Goal: Information Seeking & Learning: Find specific fact

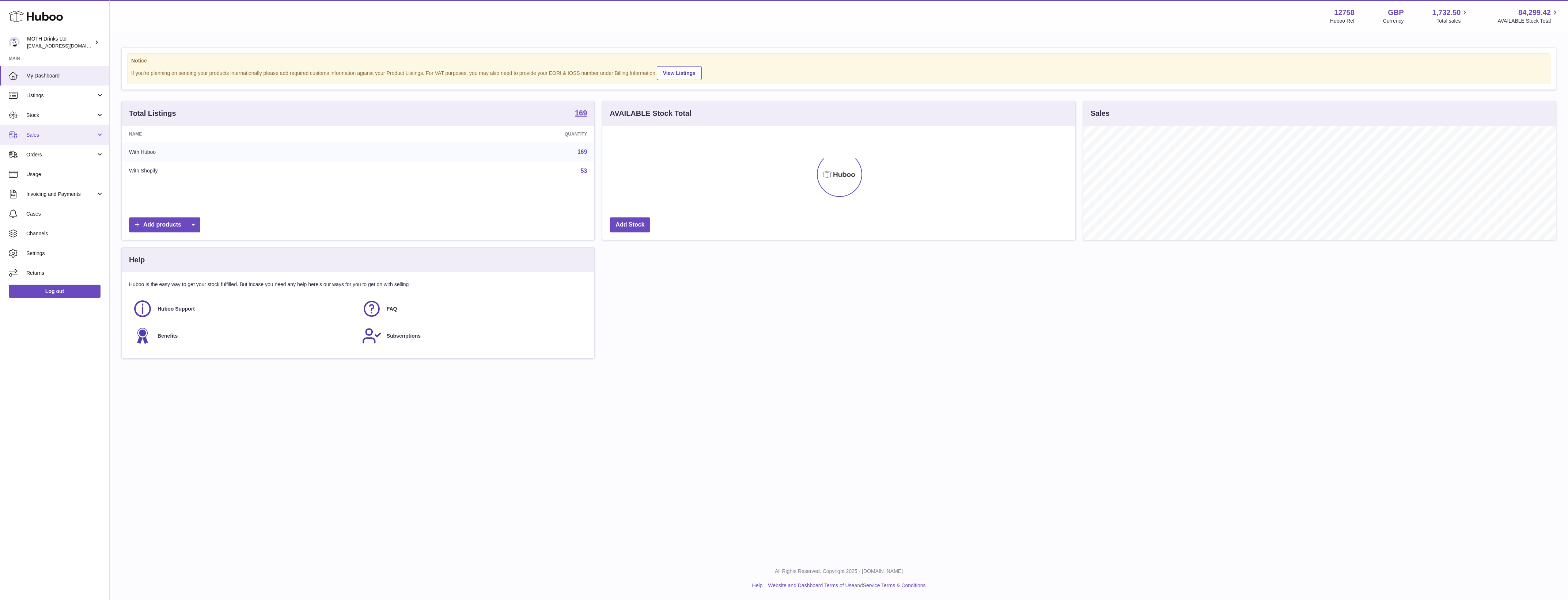
scroll to position [114, 472]
drag, startPoint x: 49, startPoint y: 134, endPoint x: 51, endPoint y: 138, distance: 4.5
click at [49, 134] on span "Sales" at bounding box center [61, 134] width 70 height 7
click at [54, 156] on span "Sales" at bounding box center [65, 153] width 77 height 7
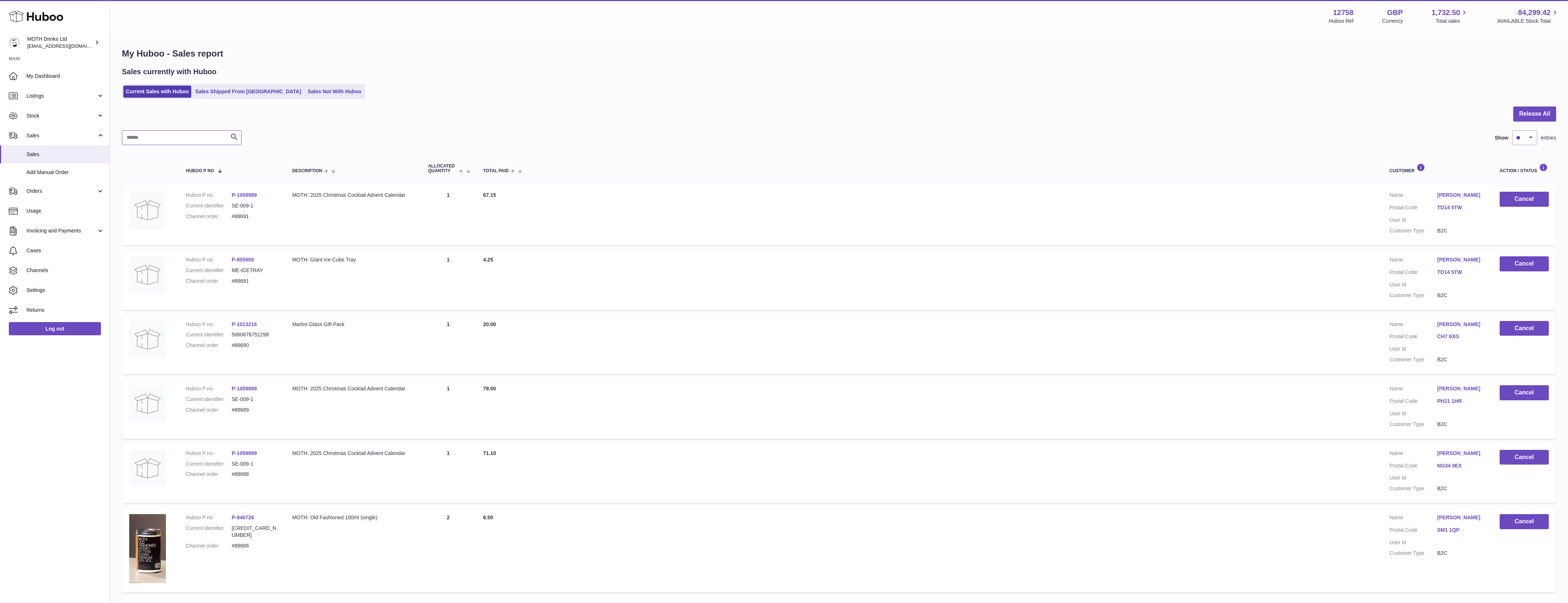
click at [185, 138] on input "text" at bounding box center [182, 138] width 120 height 15
paste input "**********"
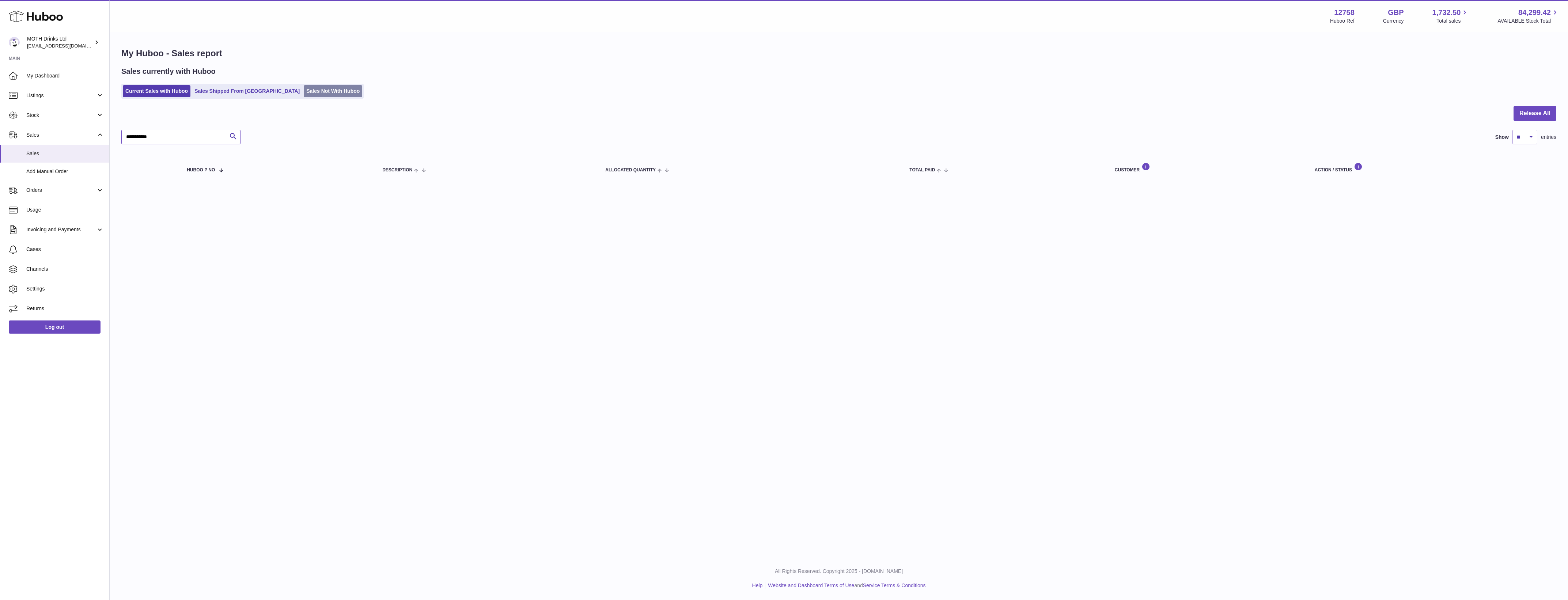
type input "**********"
click at [304, 86] on link "Sales Not With Huboo" at bounding box center [333, 91] width 58 height 12
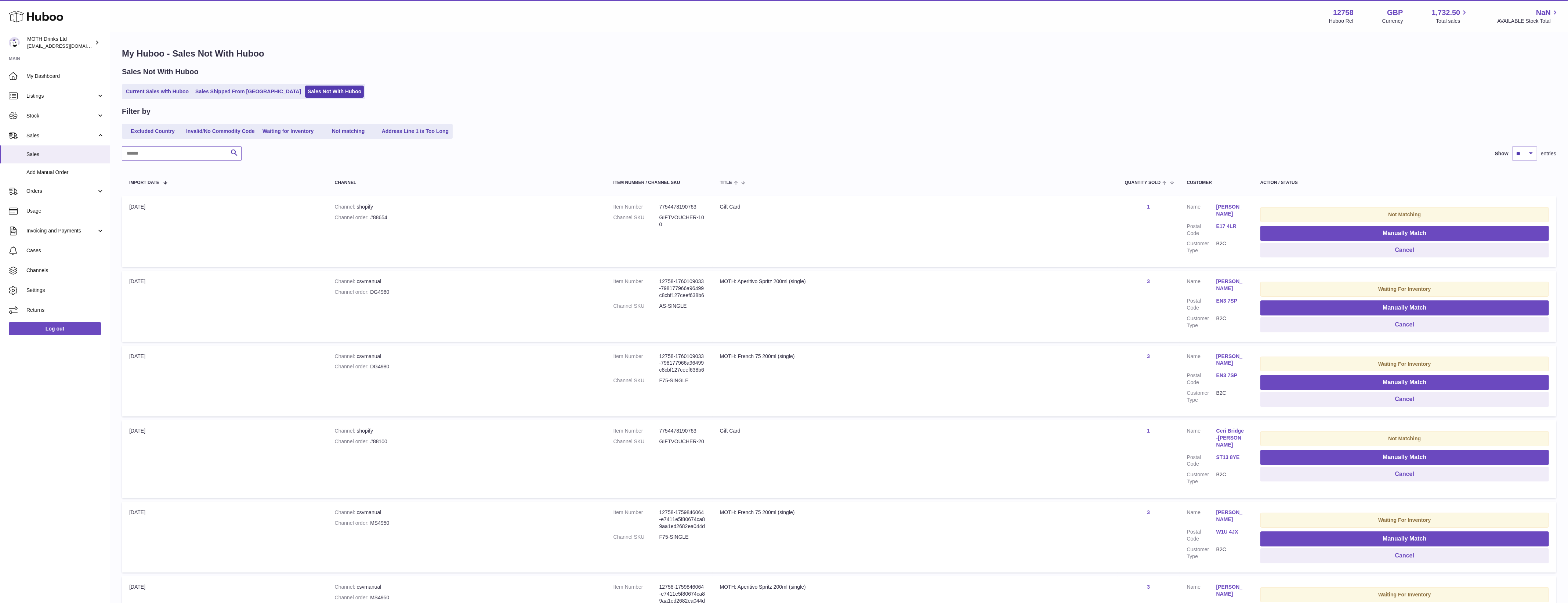
paste input "**********"
click at [195, 152] on input "text" at bounding box center [182, 154] width 120 height 15
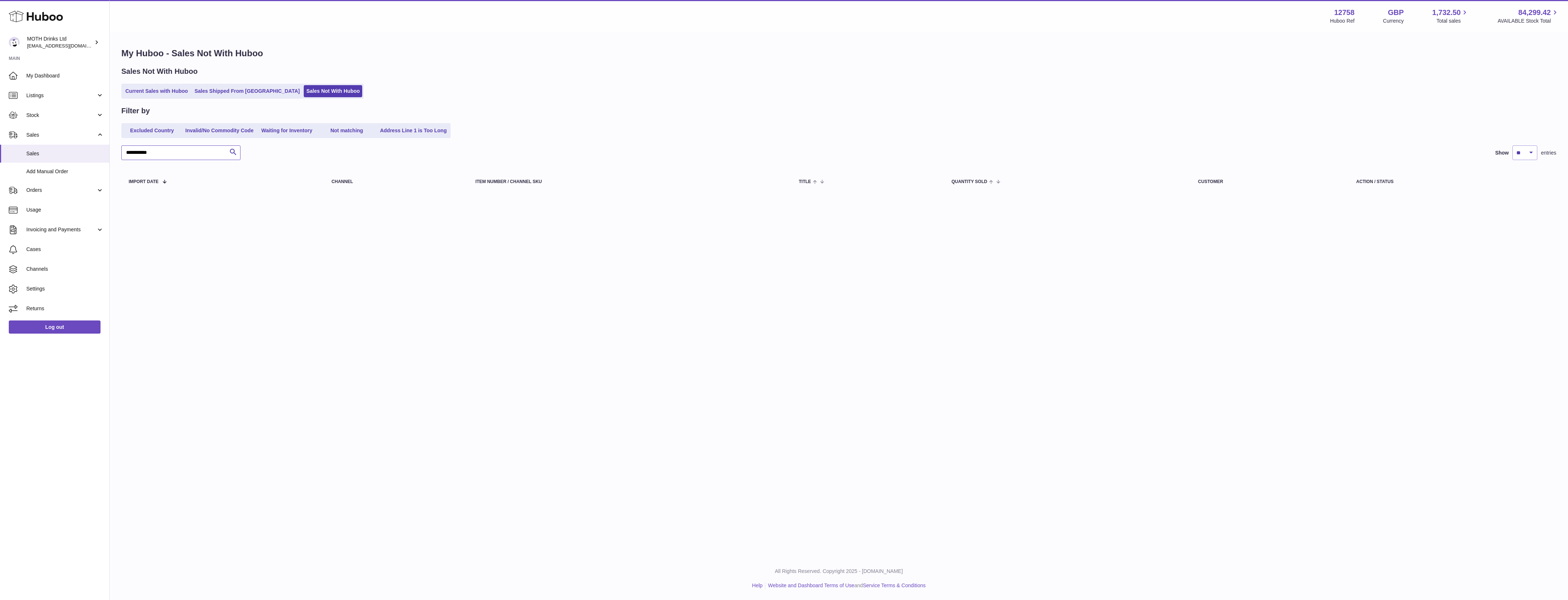
type input "**********"
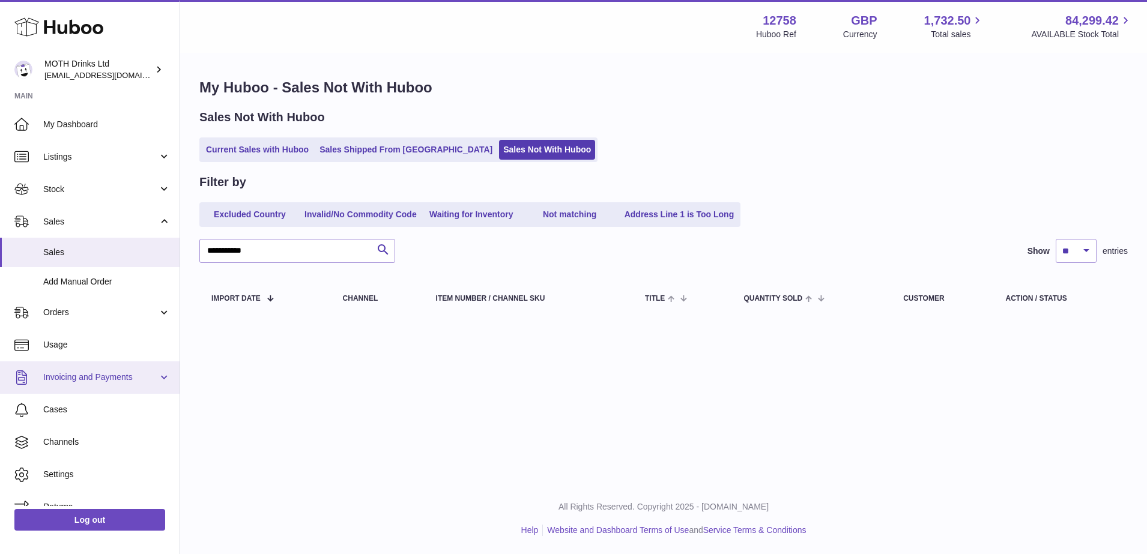
click at [110, 366] on link "Invoicing and Payments" at bounding box center [90, 377] width 180 height 32
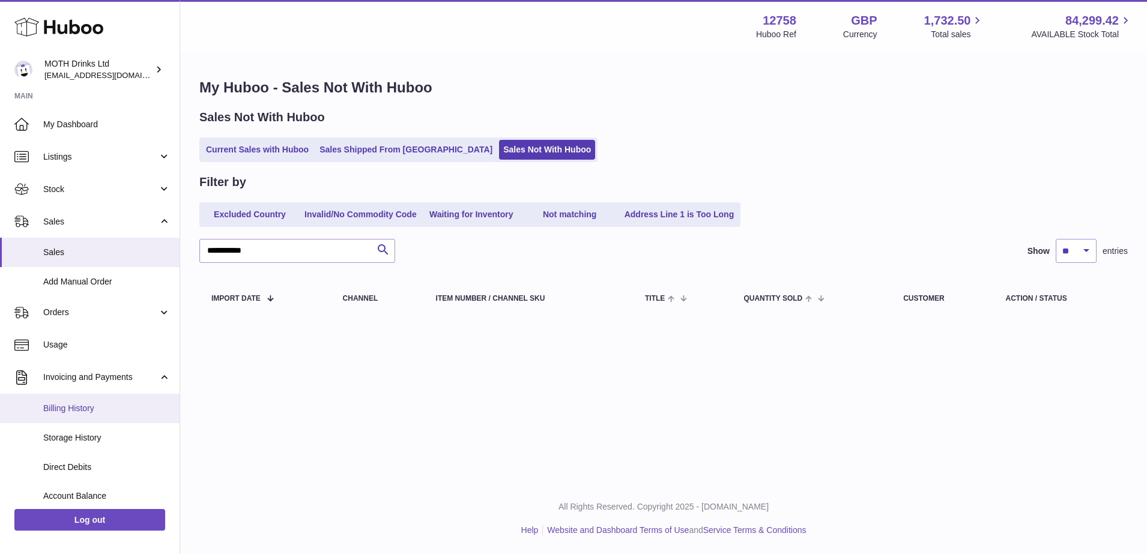
scroll to position [135, 0]
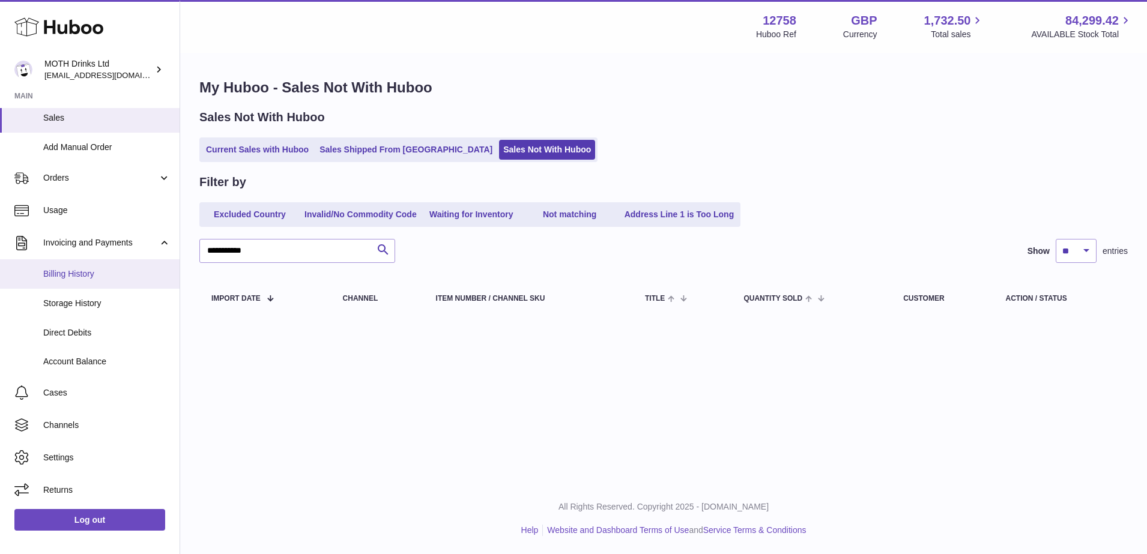
click at [81, 281] on link "Billing History" at bounding box center [90, 273] width 180 height 29
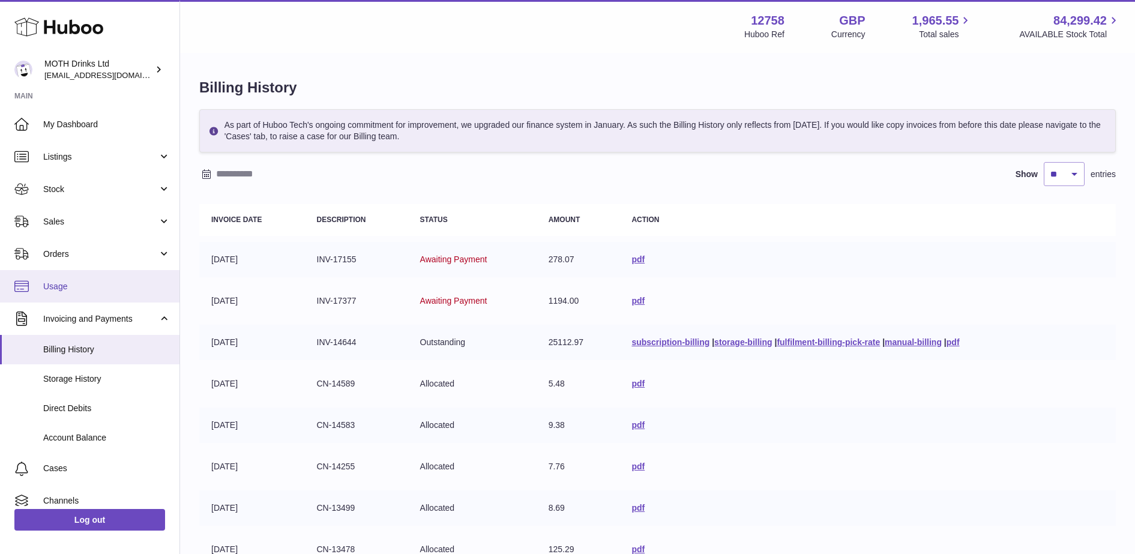
click at [89, 284] on span "Usage" at bounding box center [106, 286] width 127 height 11
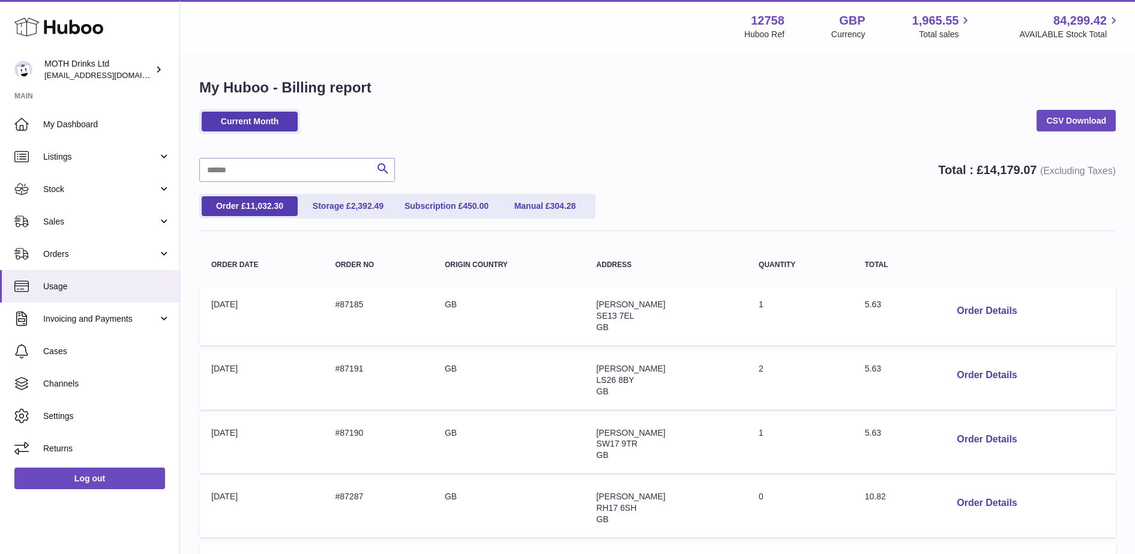
scroll to position [87, 0]
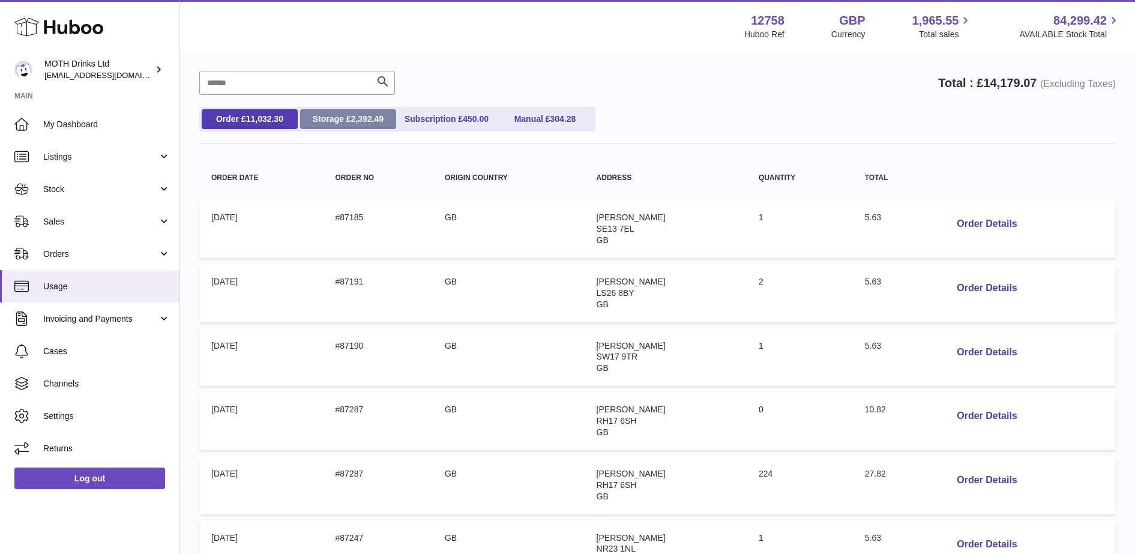
click at [357, 121] on span "2,392.49" at bounding box center [367, 119] width 33 height 10
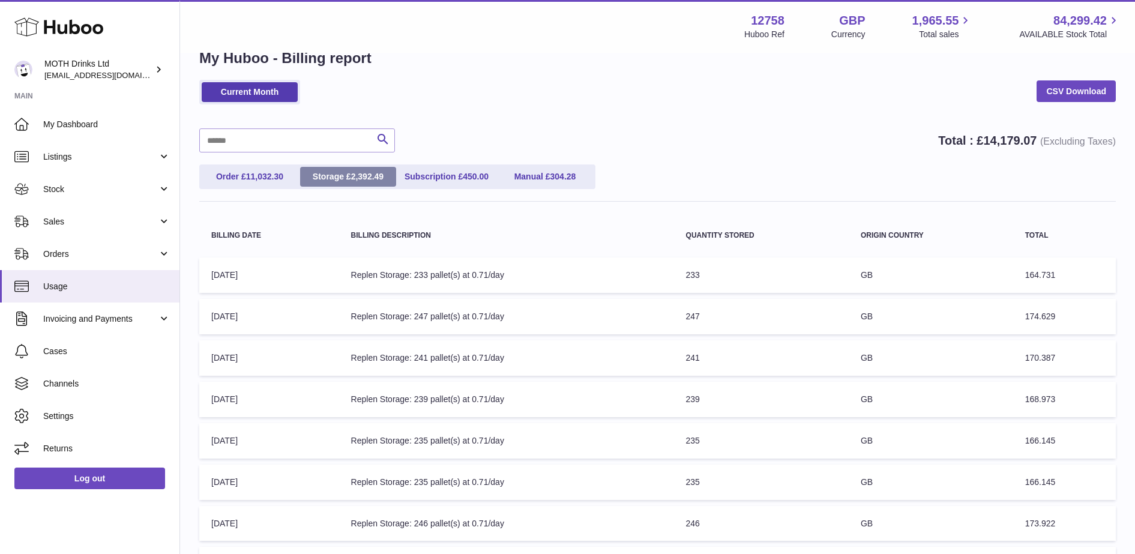
scroll to position [21, 0]
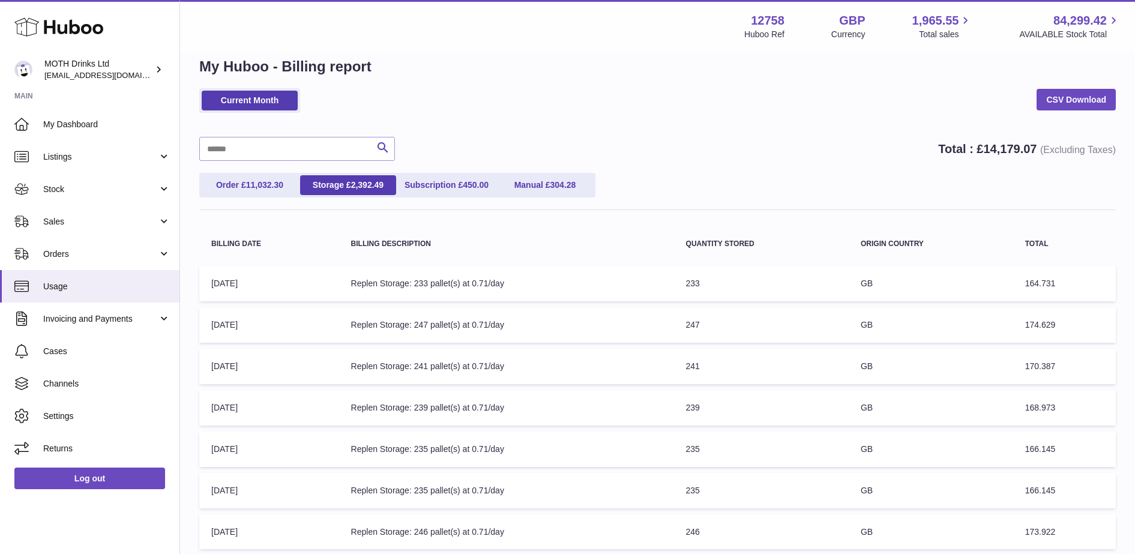
drag, startPoint x: 540, startPoint y: 294, endPoint x: 426, endPoint y: 282, distance: 114.7
click at [426, 282] on td "Billing Description: Replen Storage: 233 pallet(s) at 0.71/day" at bounding box center [506, 283] width 335 height 35
drag, startPoint x: 426, startPoint y: 282, endPoint x: 591, endPoint y: 283, distance: 165.1
click at [591, 283] on td "Billing Description: Replen Storage: 233 pallet(s) at 0.71/day" at bounding box center [506, 283] width 335 height 35
click at [557, 294] on td "Billing Description: Replen Storage: 233 pallet(s) at 0.71/day" at bounding box center [506, 283] width 335 height 35
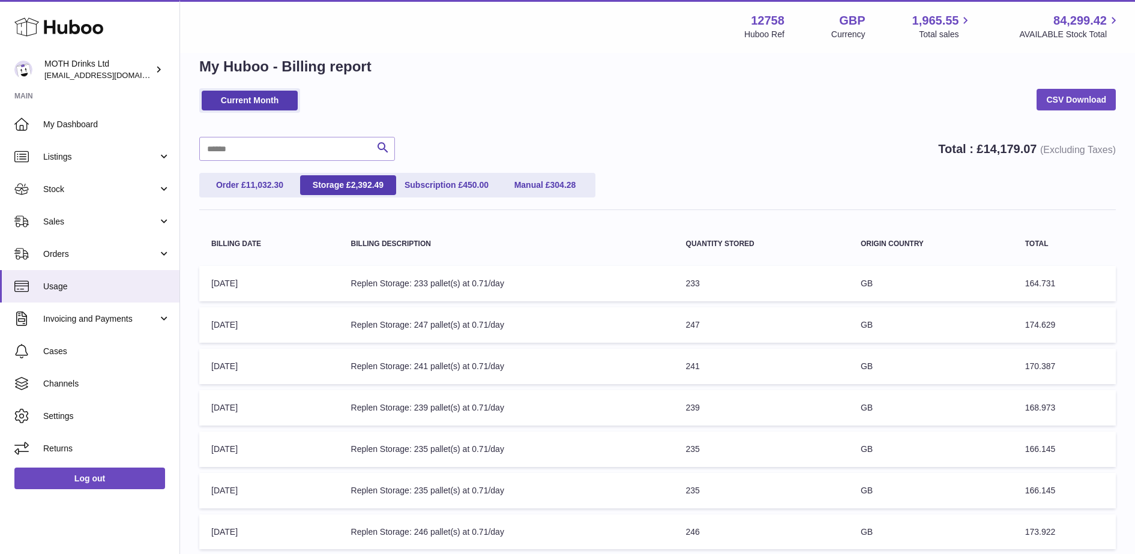
click at [358, 291] on td "Billing Description: Replen Storage: 233 pallet(s) at 0.71/day" at bounding box center [506, 283] width 335 height 35
drag, startPoint x: 358, startPoint y: 291, endPoint x: 434, endPoint y: 286, distance: 75.9
click at [434, 286] on td "Billing Description: Replen Storage: 233 pallet(s) at 0.71/day" at bounding box center [506, 283] width 335 height 35
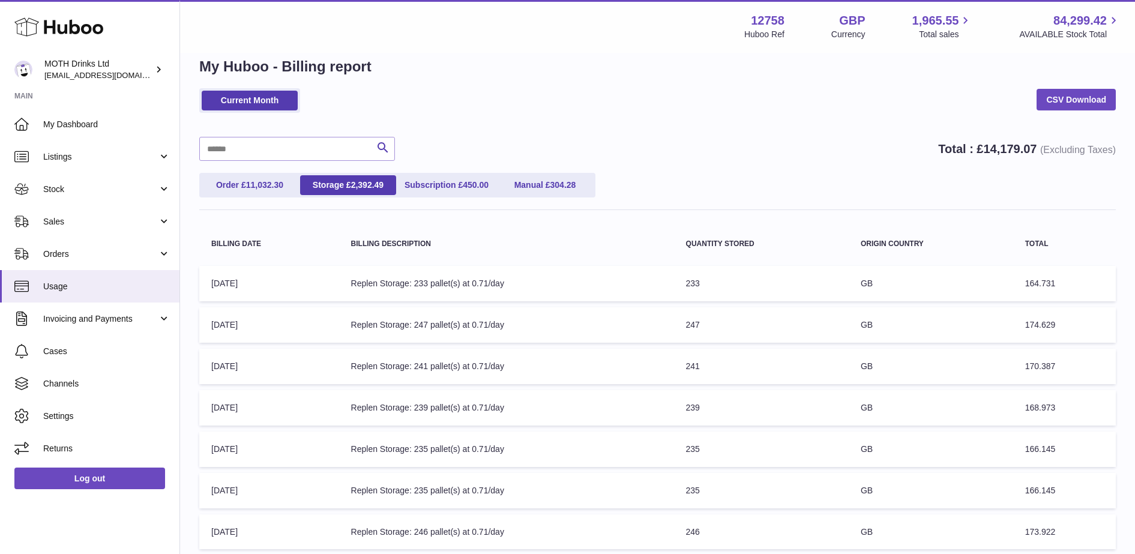
drag, startPoint x: 434, startPoint y: 286, endPoint x: 501, endPoint y: 290, distance: 67.4
click at [501, 290] on td "Billing Description: Replen Storage: 233 pallet(s) at 0.71/day" at bounding box center [506, 283] width 335 height 35
click at [727, 280] on td "Quantity Stored: 233" at bounding box center [761, 283] width 175 height 35
click at [1056, 285] on span "164.731" at bounding box center [1041, 284] width 31 height 10
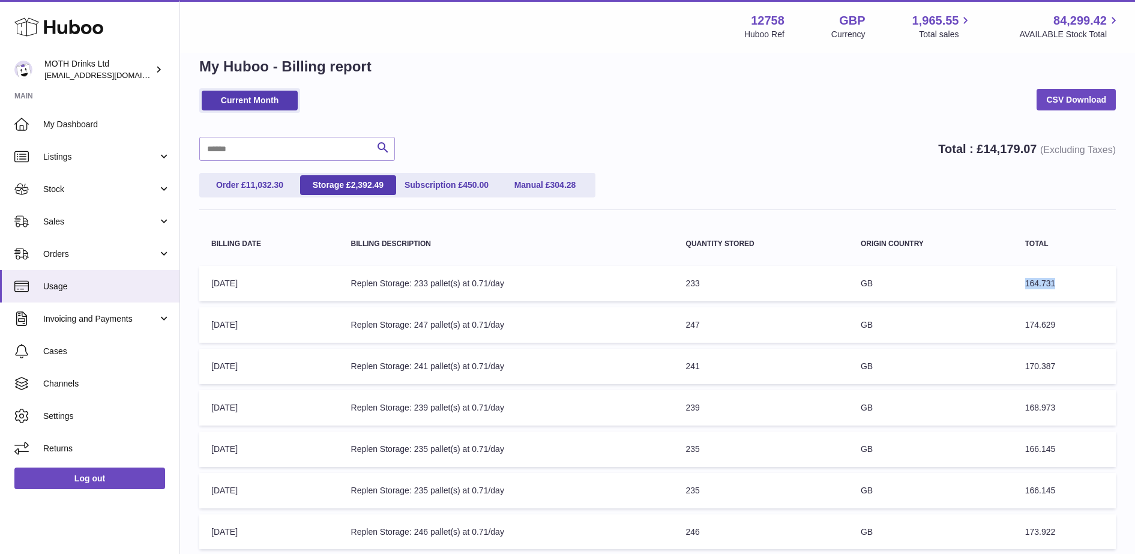
click at [1056, 285] on span "164.731" at bounding box center [1041, 284] width 31 height 10
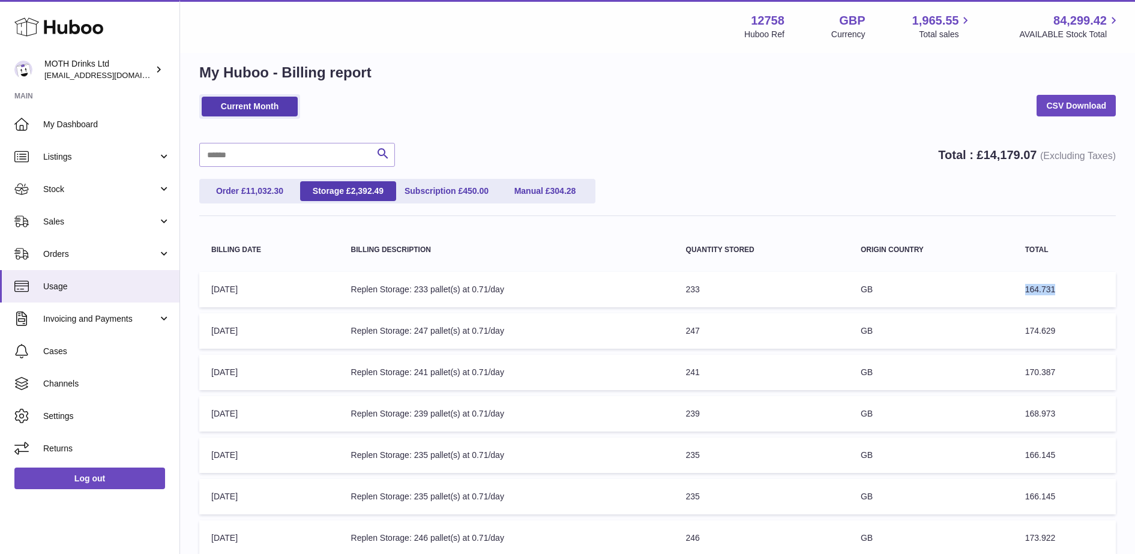
scroll to position [0, 0]
